Goal: Check status

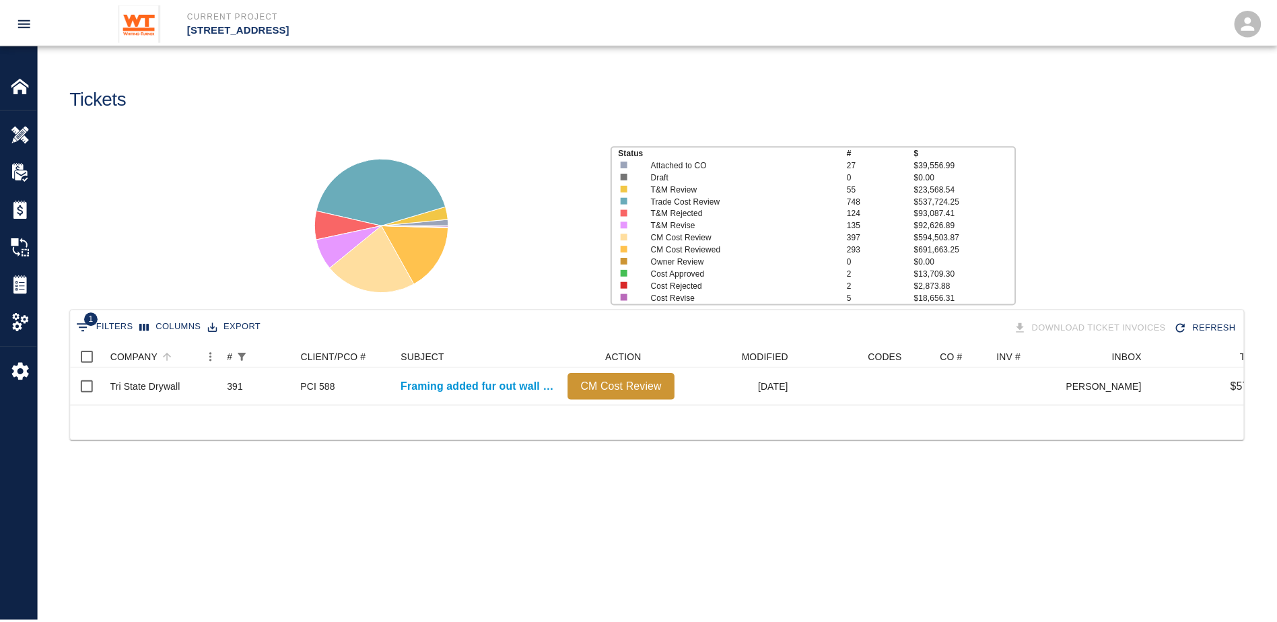
scroll to position [59, 1173]
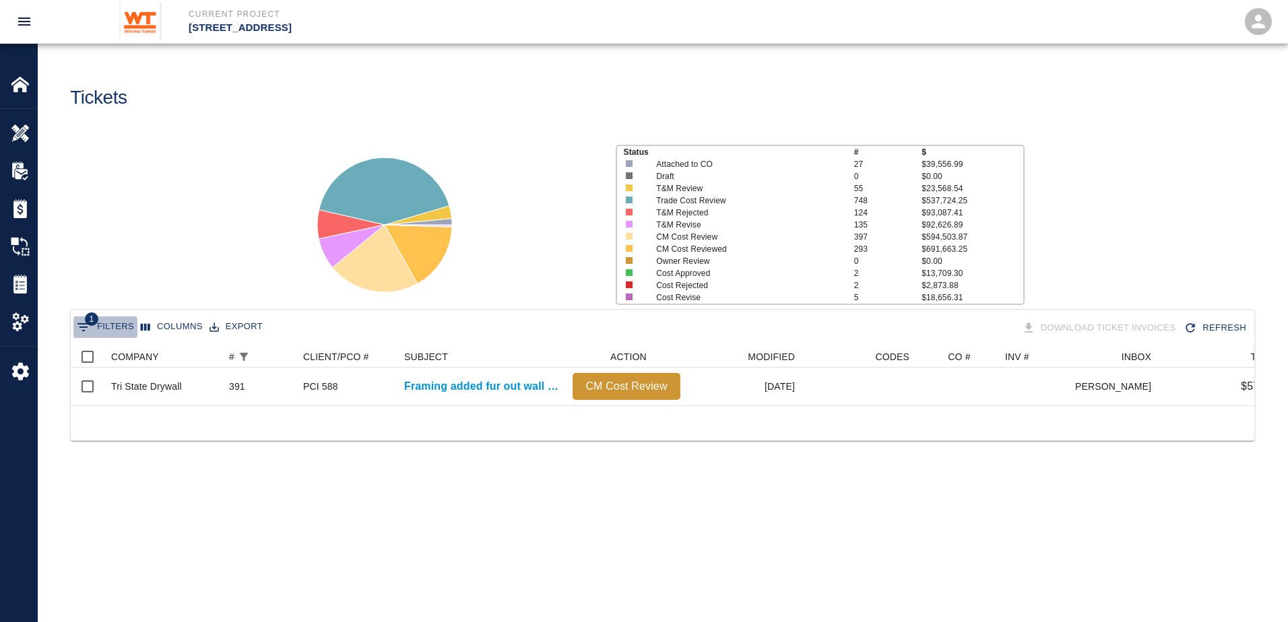
click at [115, 330] on button "1 Filters" at bounding box center [105, 328] width 64 height 22
select select "number"
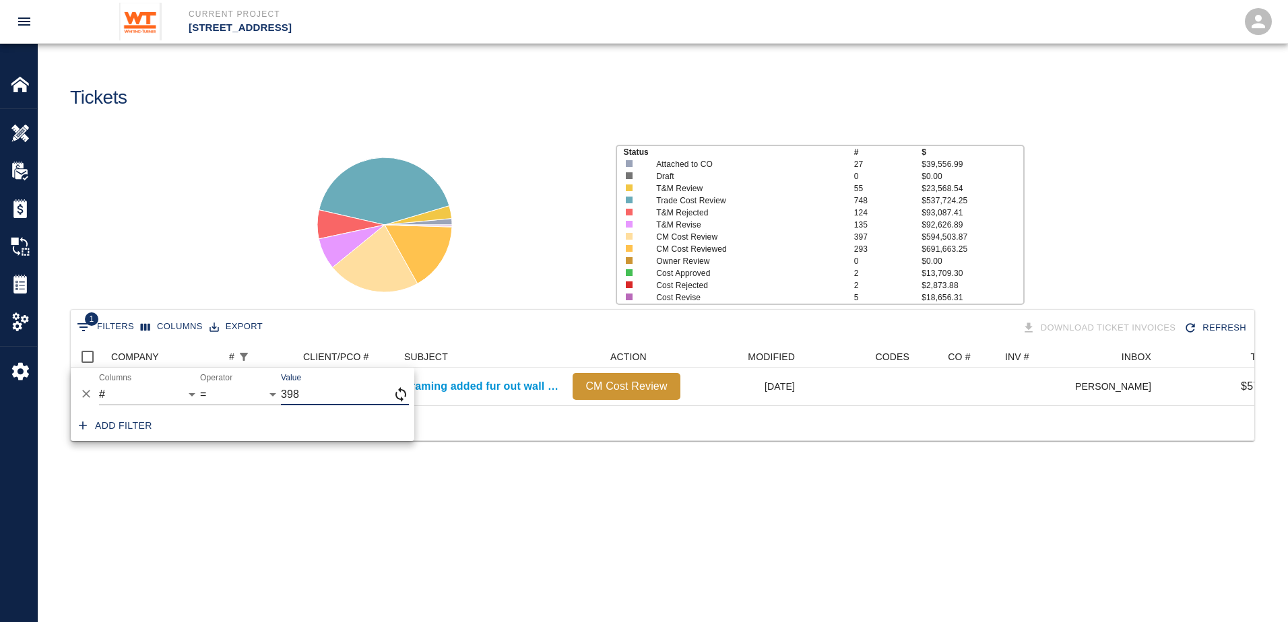
type input "398"
click at [659, 533] on main "Tickets Status # $ Attached to CO 27 $39,556.99 Draft 0 $0.00 T&M Review 55 $23…" at bounding box center [662, 311] width 1249 height 622
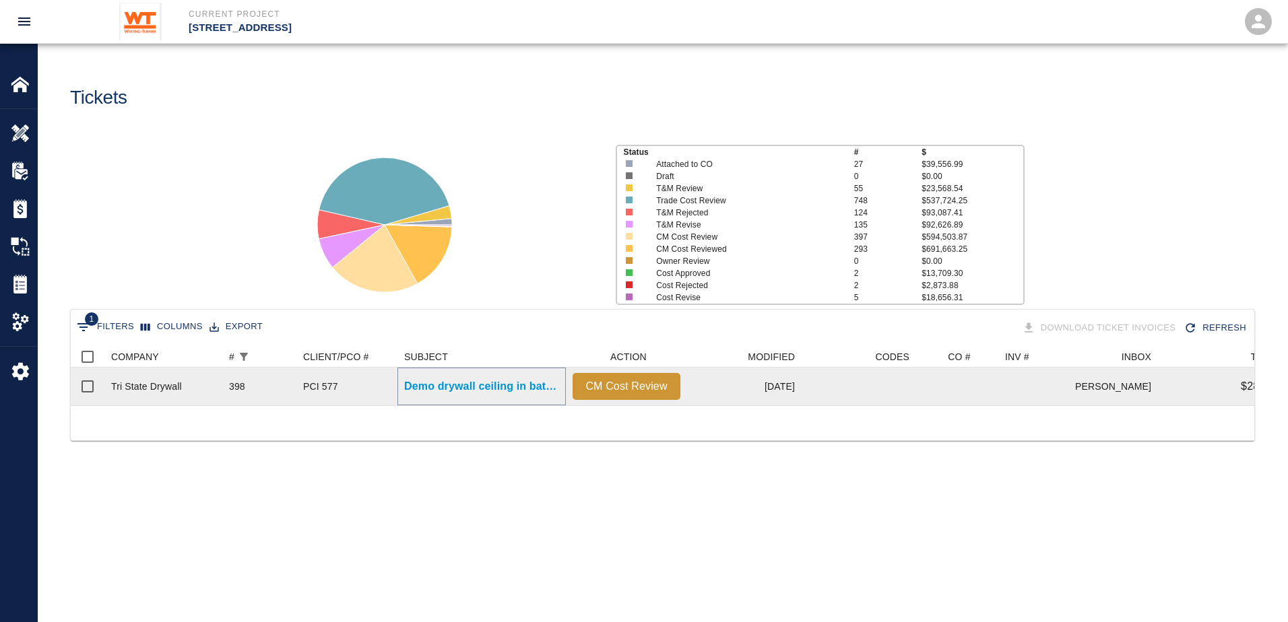
click at [447, 391] on p "Demo drywall ceiling in bathroom B112 so ceiling framing can..." at bounding box center [481, 386] width 155 height 16
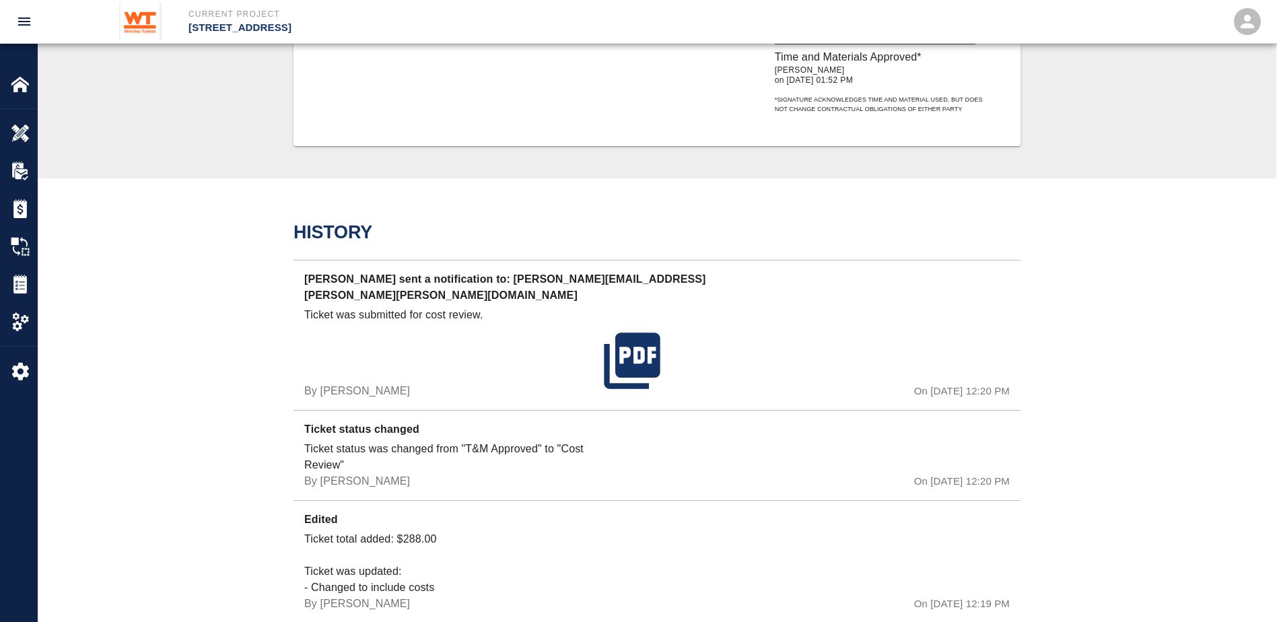
scroll to position [1077, 0]
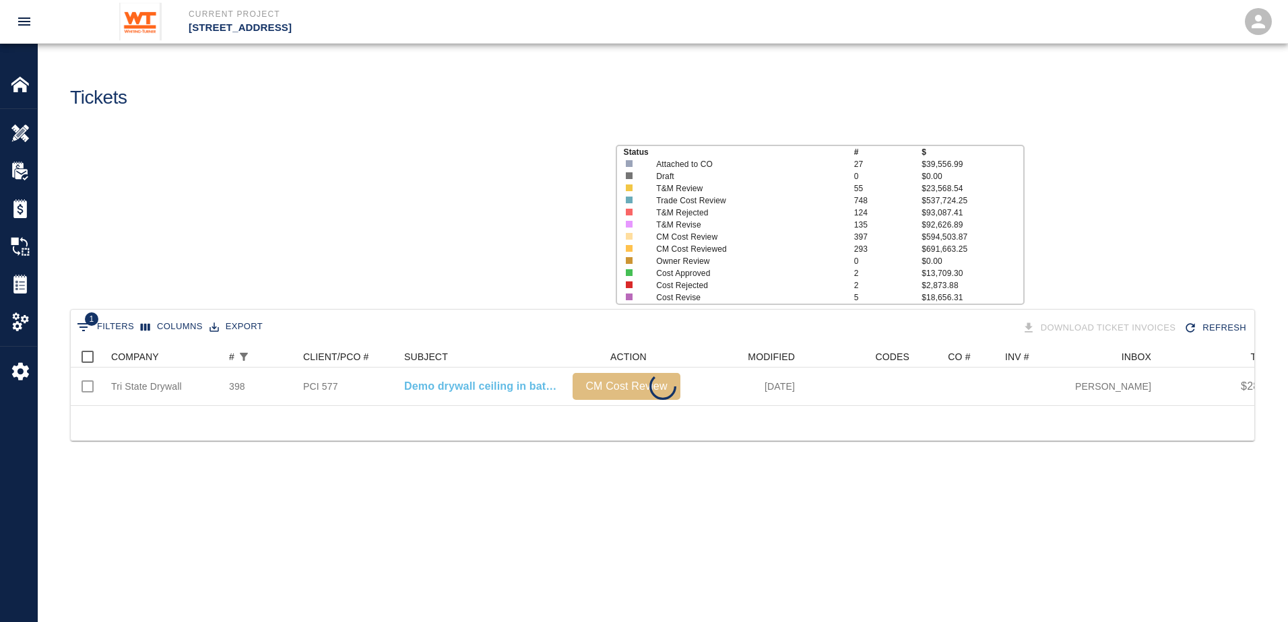
scroll to position [59, 1173]
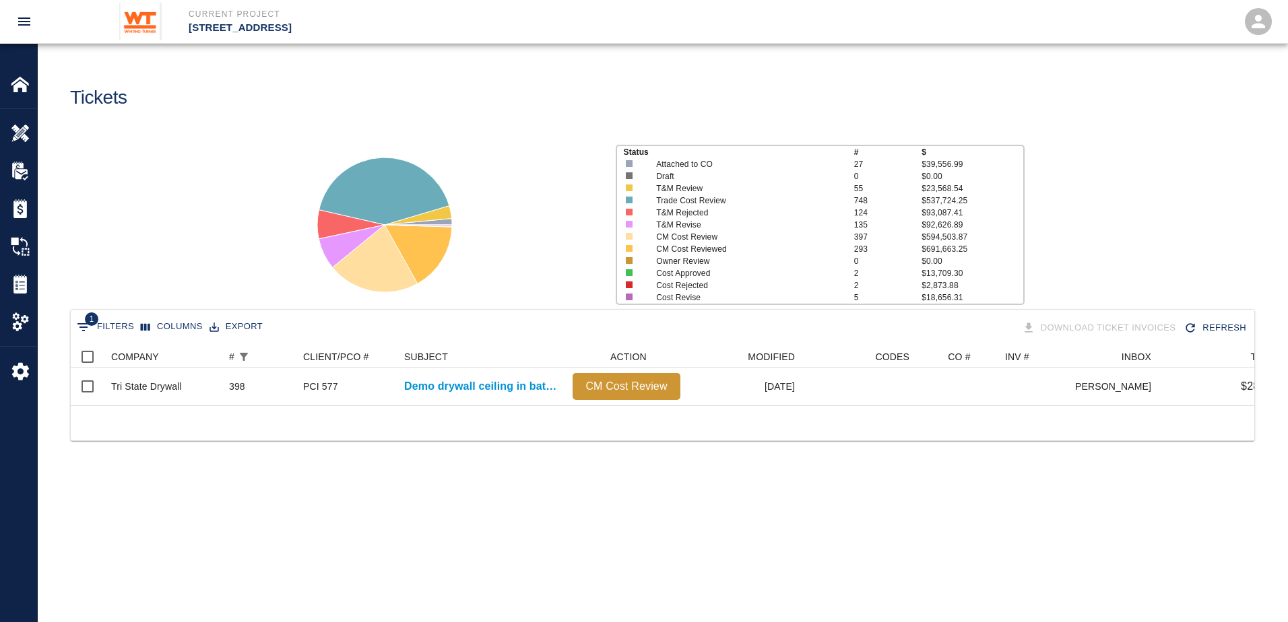
drag, startPoint x: 529, startPoint y: 425, endPoint x: 594, endPoint y: 424, distance: 64.7
click at [594, 424] on div at bounding box center [662, 422] width 1183 height 35
drag, startPoint x: 594, startPoint y: 424, endPoint x: 708, endPoint y: 427, distance: 113.9
click at [708, 427] on div at bounding box center [662, 422] width 1183 height 35
